Goal: Book appointment/travel/reservation

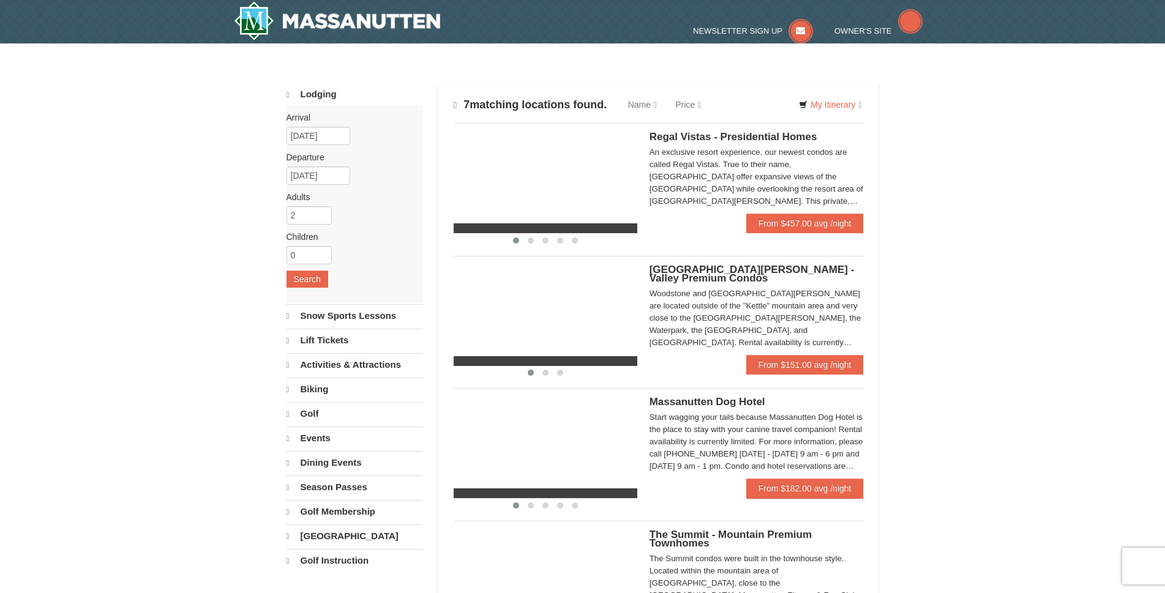
select select "9"
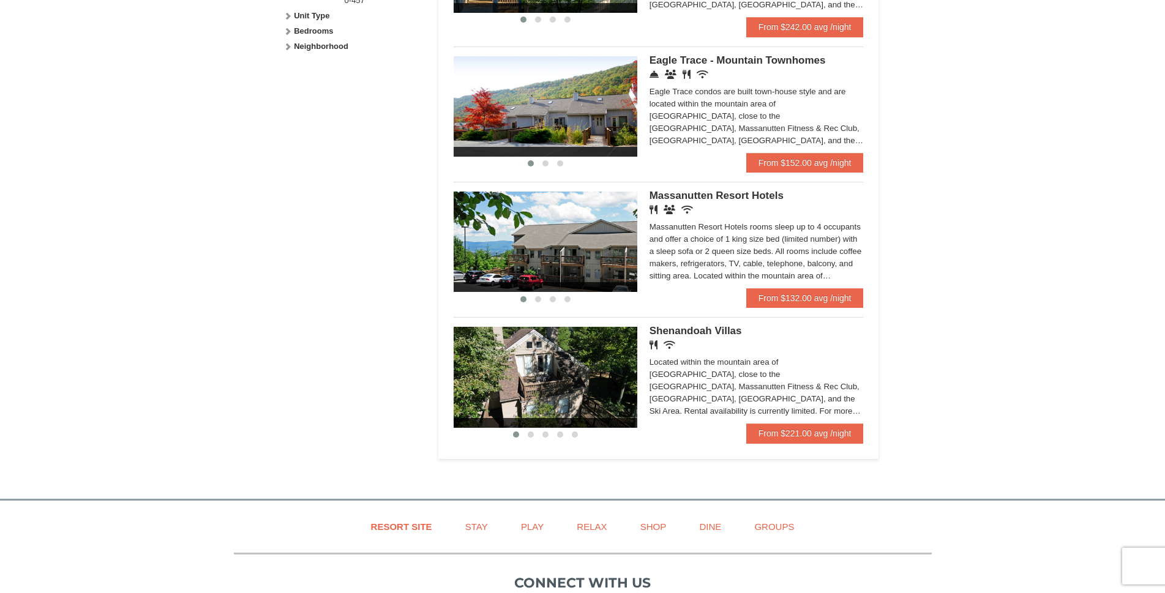
scroll to position [673, 0]
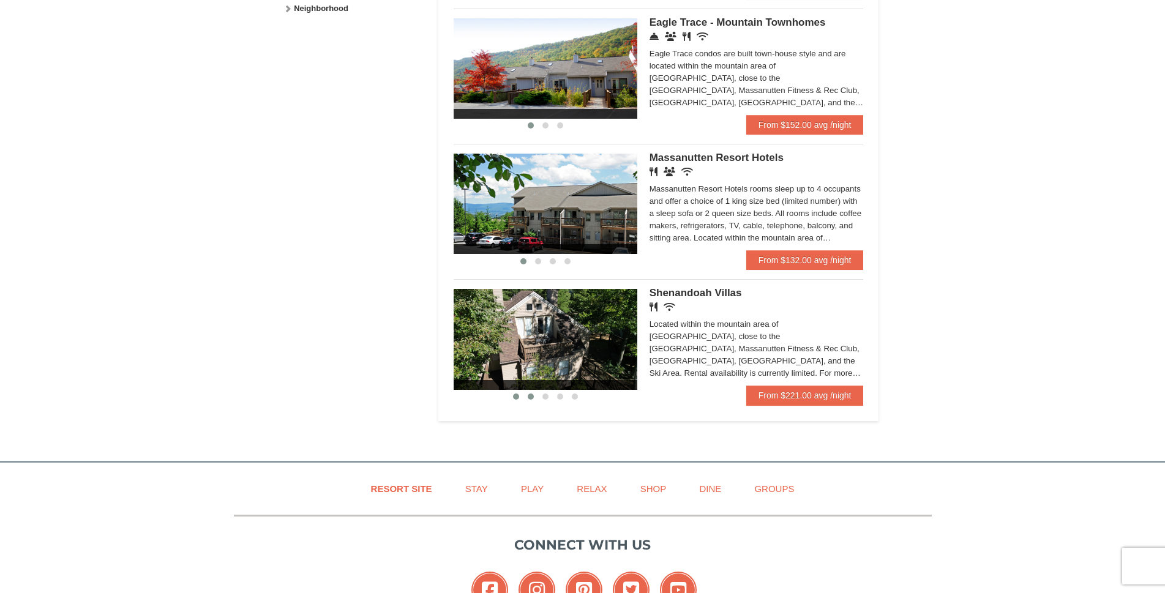
click at [532, 395] on span at bounding box center [531, 396] width 6 height 6
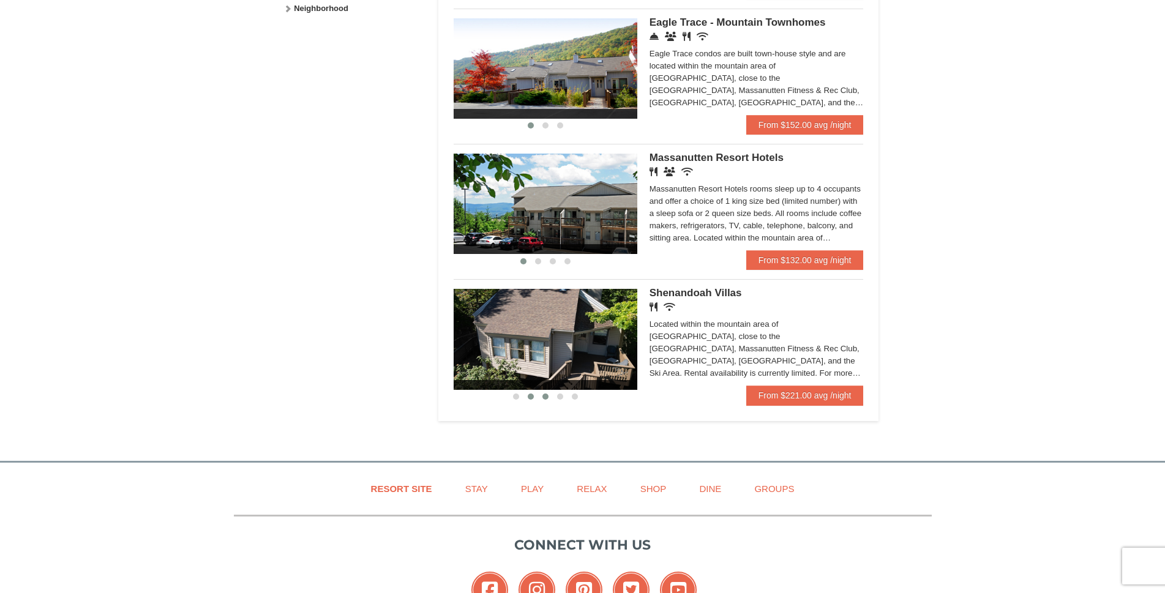
click at [544, 398] on span at bounding box center [545, 396] width 6 height 6
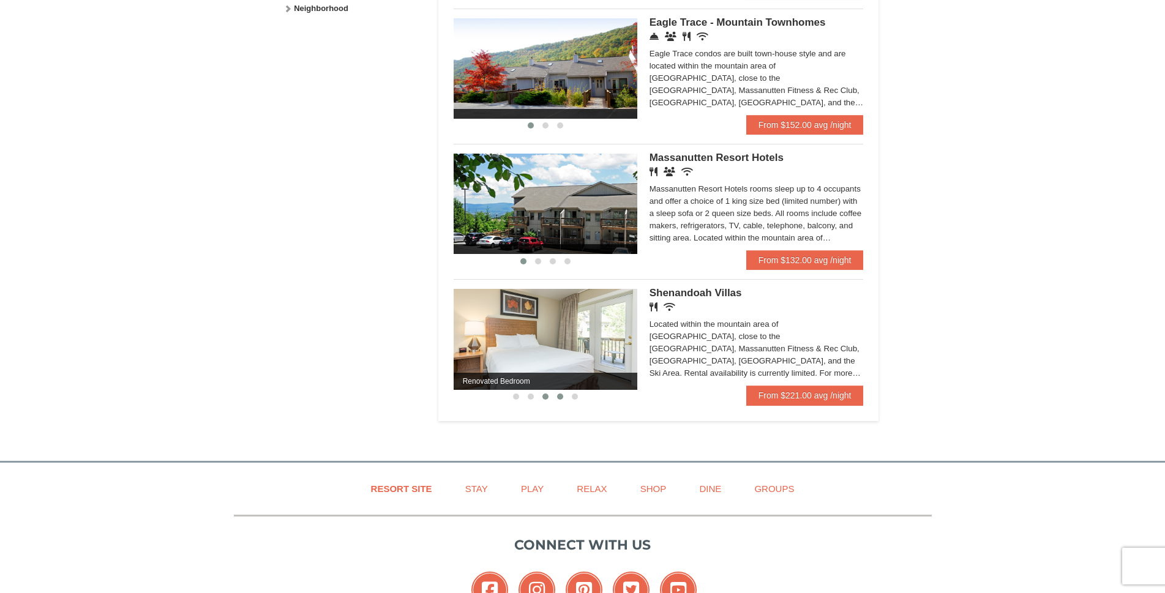
click at [561, 397] on span at bounding box center [560, 396] width 6 height 6
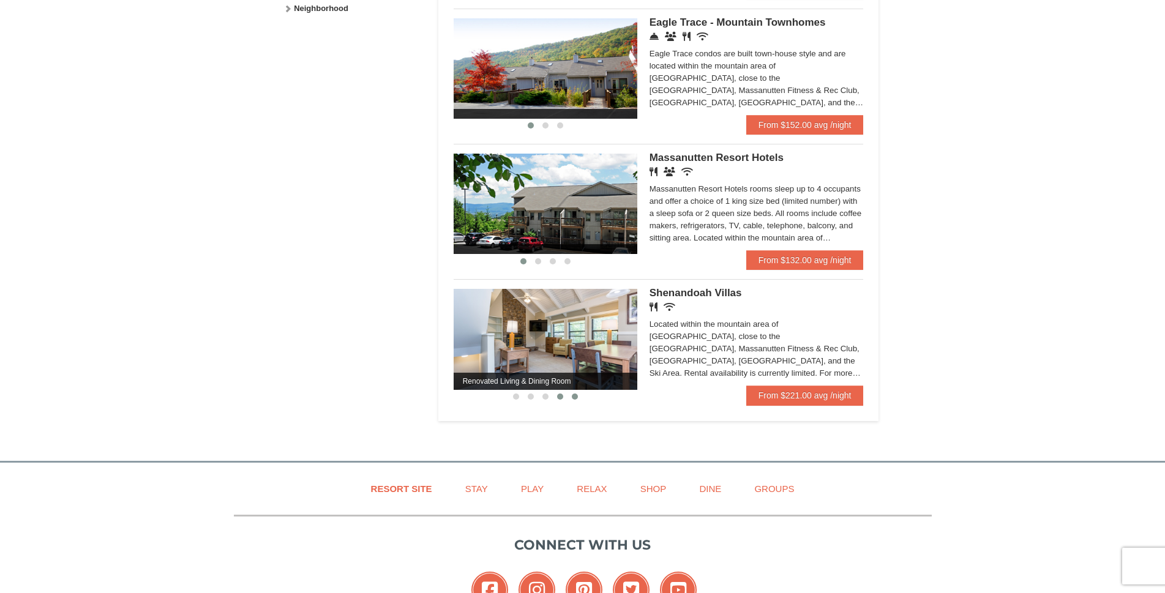
click at [576, 398] on span at bounding box center [575, 396] width 6 height 6
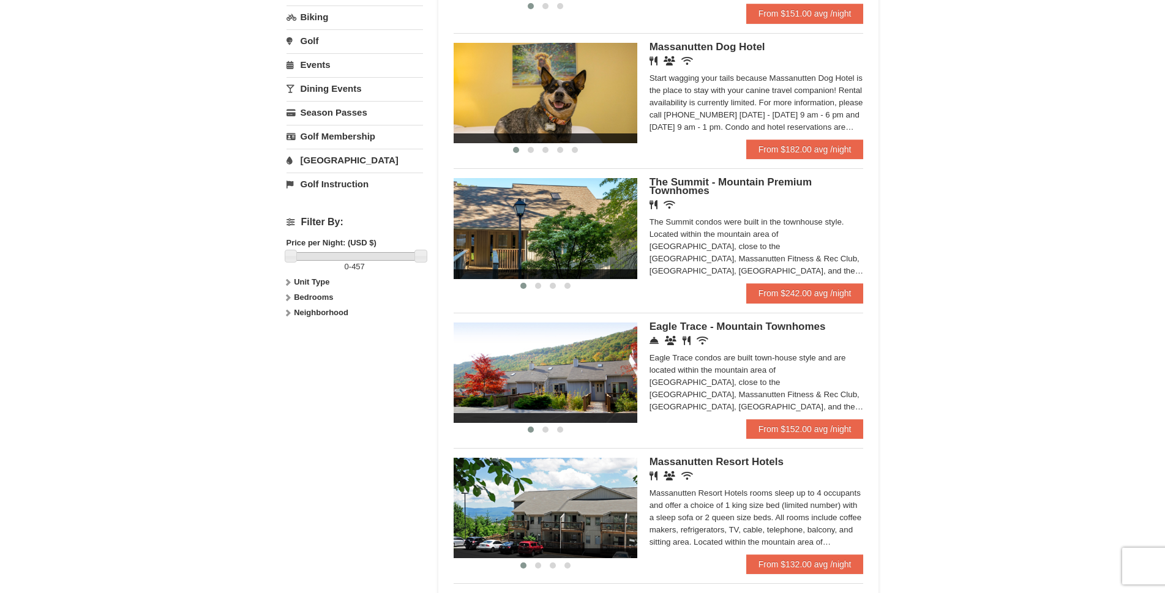
scroll to position [367, 0]
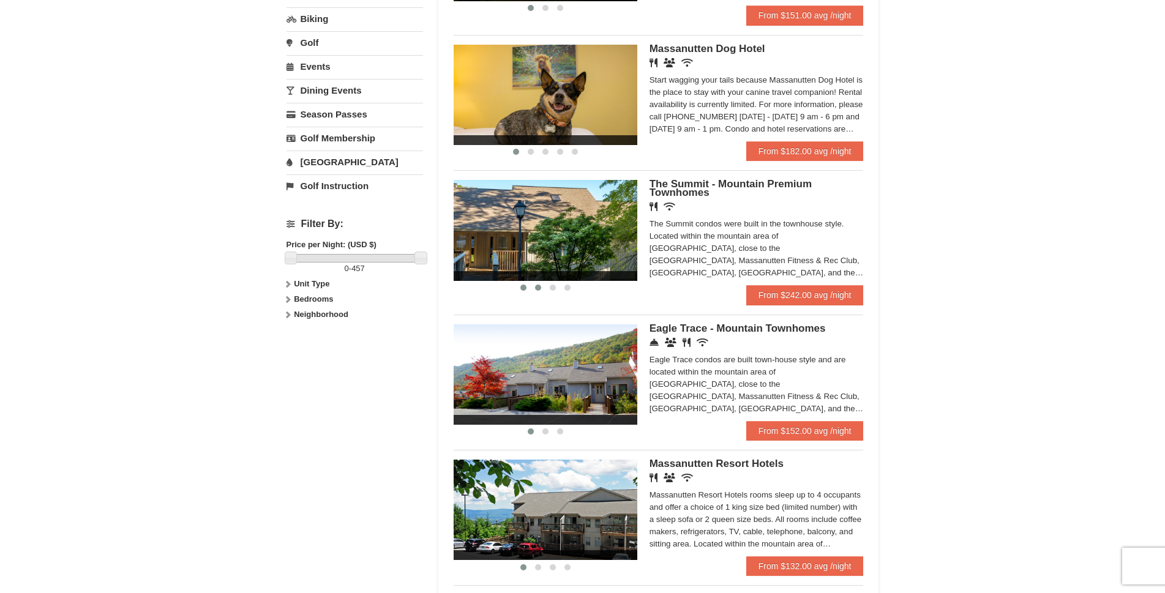
click at [536, 289] on span at bounding box center [538, 288] width 6 height 6
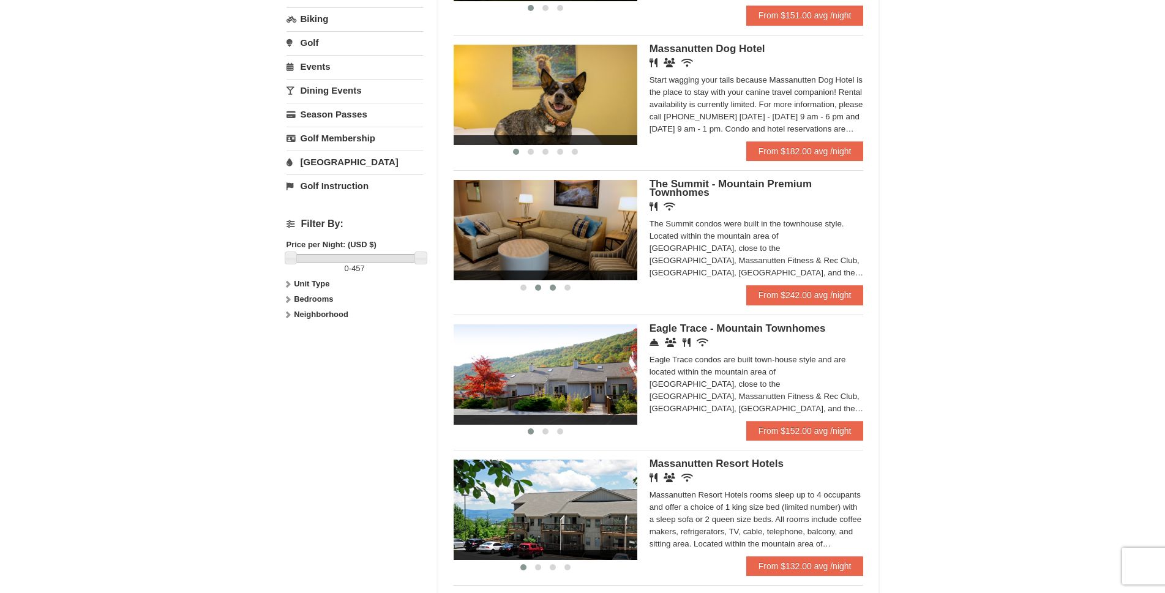
click at [553, 288] on span at bounding box center [553, 288] width 6 height 6
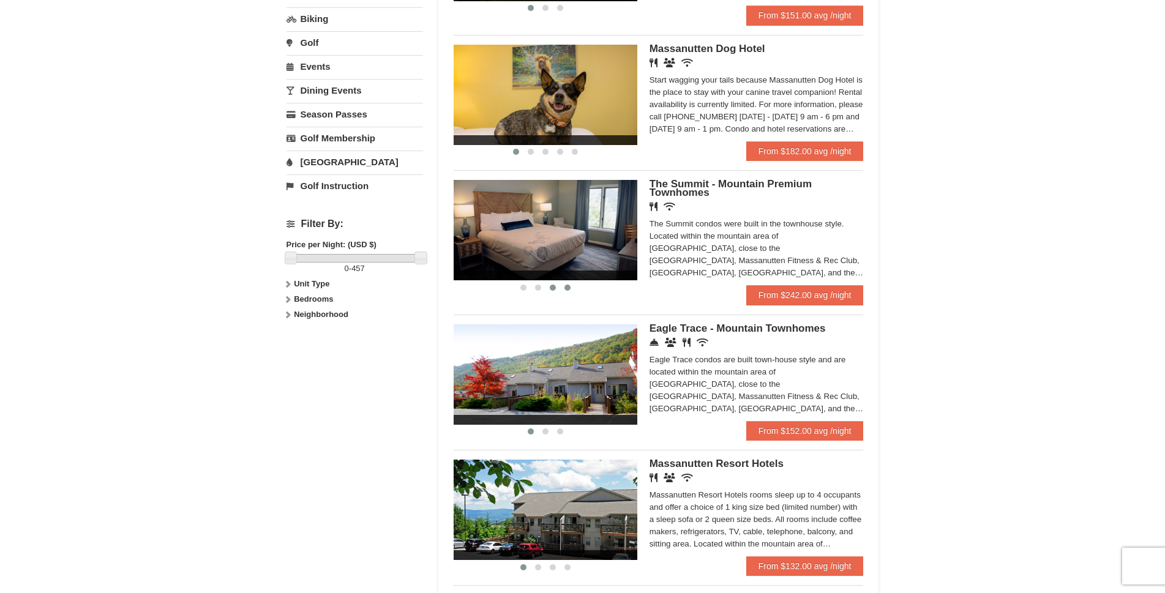
click at [569, 288] on span at bounding box center [567, 288] width 6 height 6
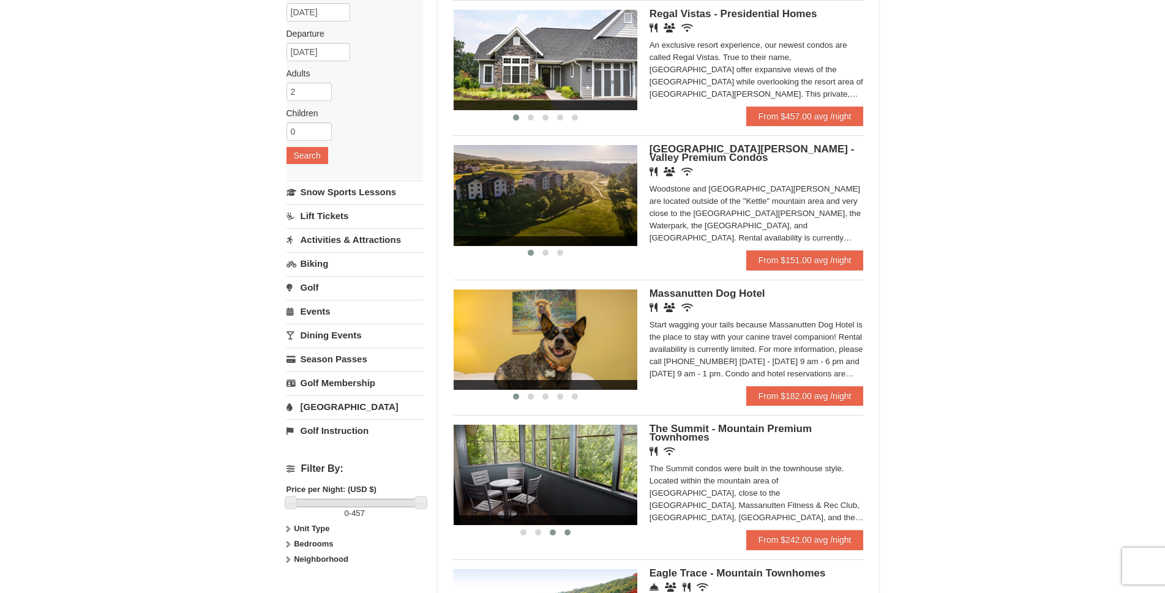
scroll to position [0, 0]
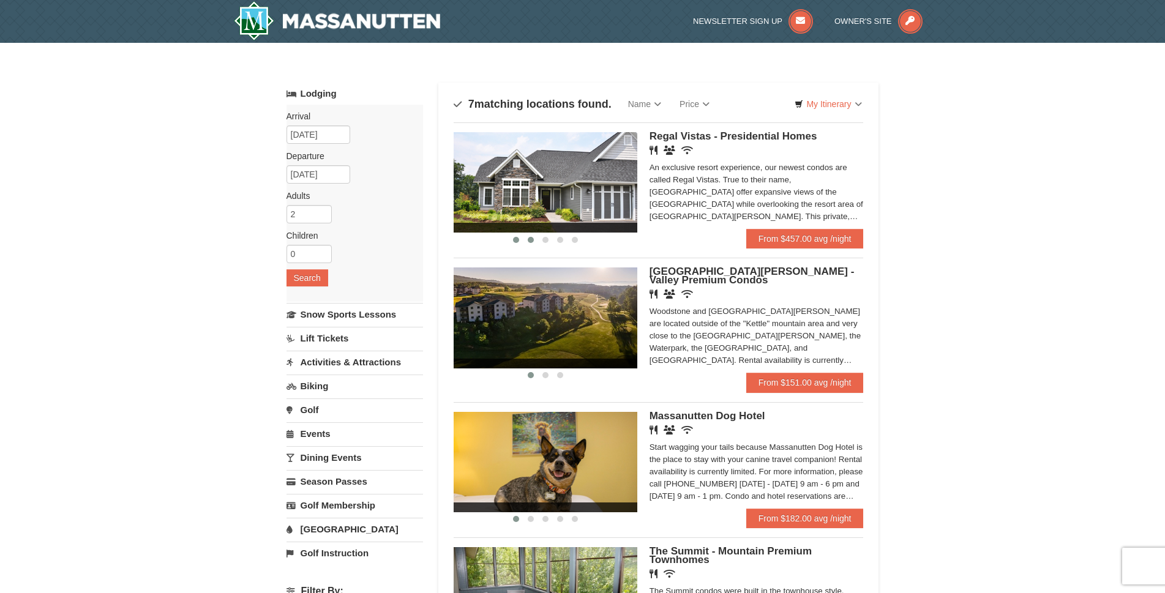
click at [529, 239] on span at bounding box center [531, 240] width 6 height 6
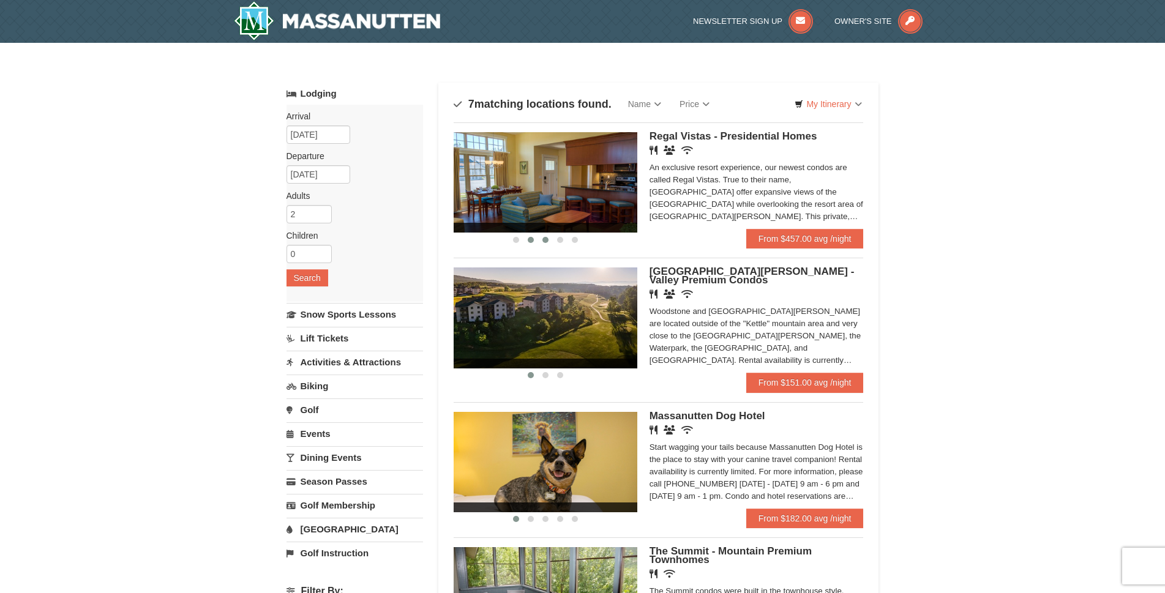
click at [544, 239] on span at bounding box center [545, 240] width 6 height 6
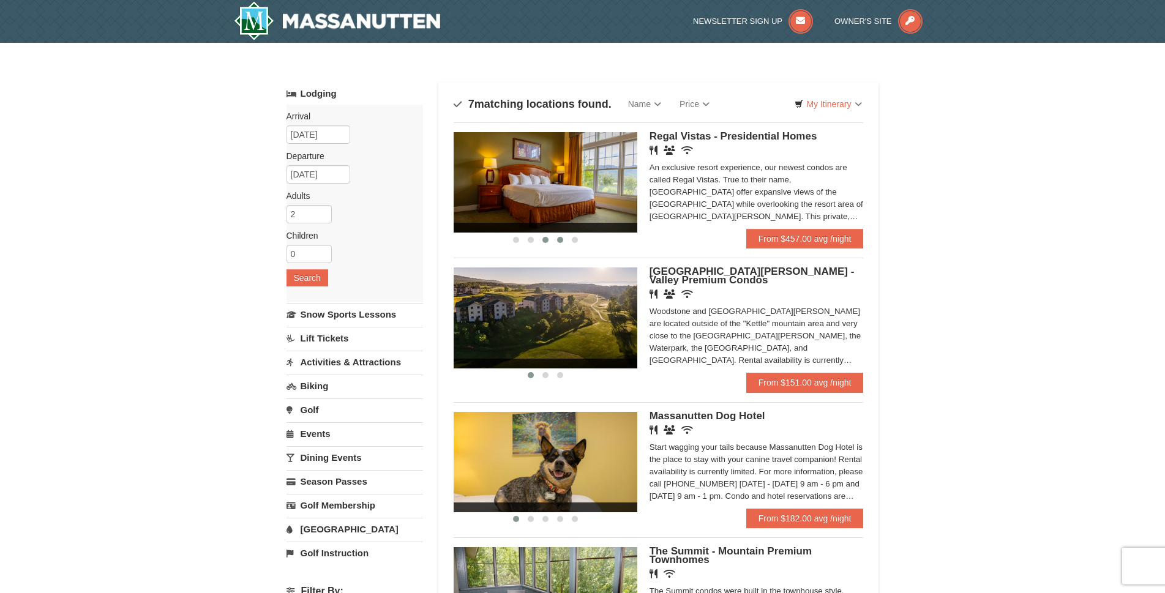
click at [560, 239] on span at bounding box center [560, 240] width 6 height 6
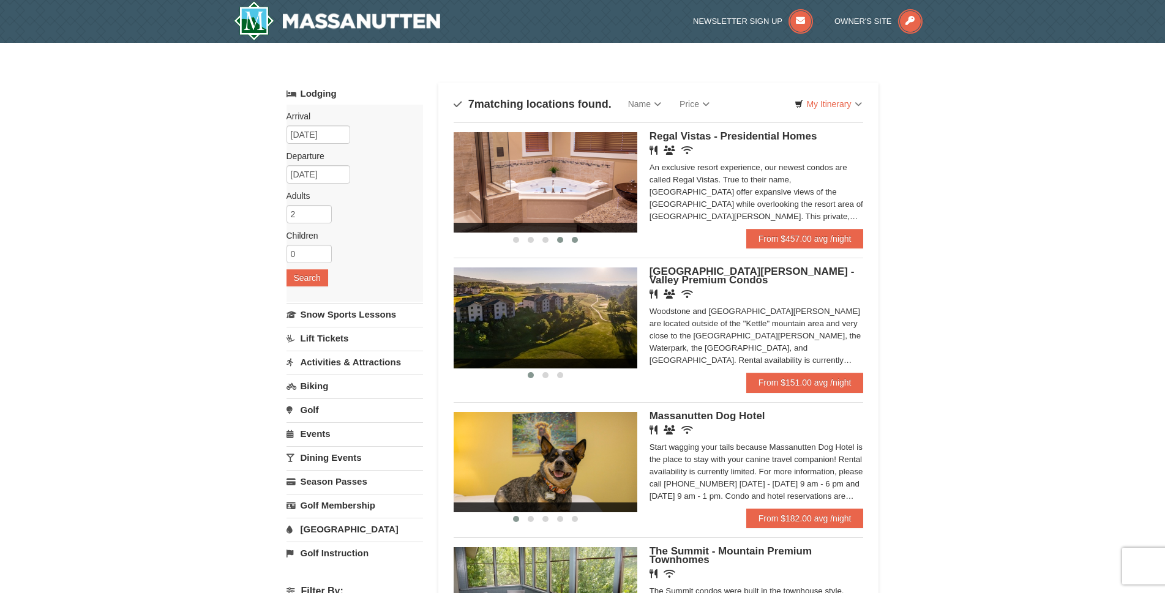
click at [574, 239] on span at bounding box center [575, 240] width 6 height 6
